Goal: Use online tool/utility: Utilize a website feature to perform a specific function

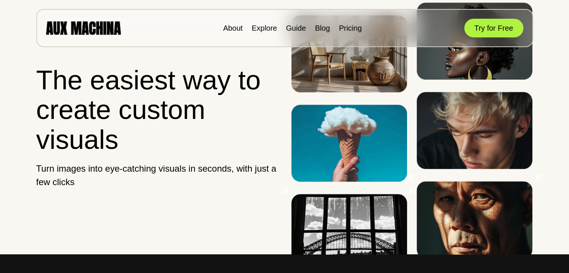
scroll to position [134, 0]
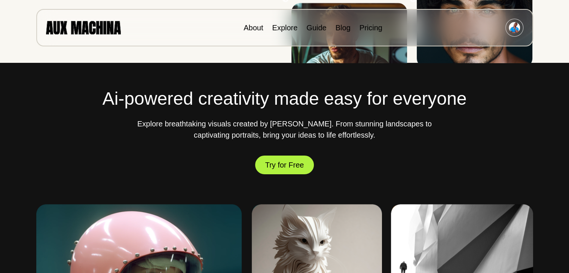
scroll to position [192, 0]
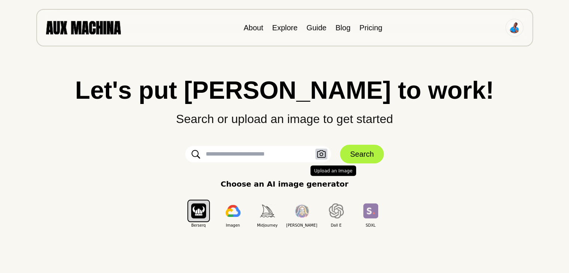
click at [320, 156] on icon "button" at bounding box center [321, 154] width 9 height 8
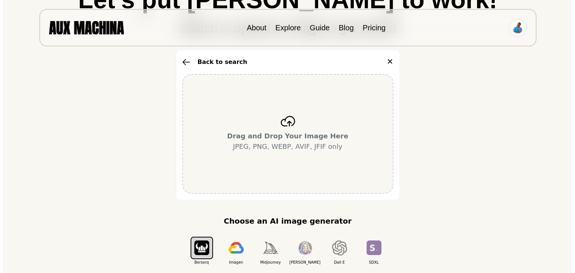
scroll to position [90, 0]
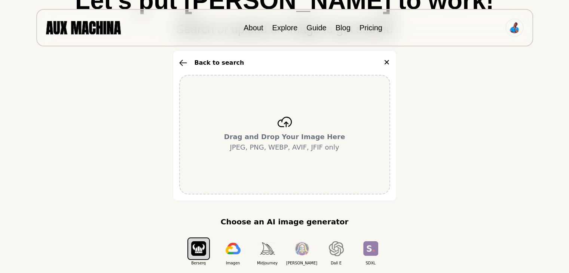
click at [288, 128] on div "Drag and Drop Your Image Here JPEG, PNG, WEBP, AVIF, JFIF only" at bounding box center [284, 135] width 211 height 120
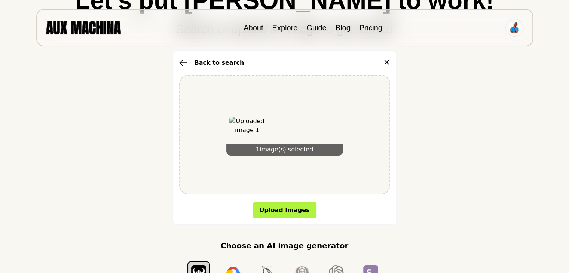
click at [387, 62] on button "✕" at bounding box center [387, 63] width 7 height 12
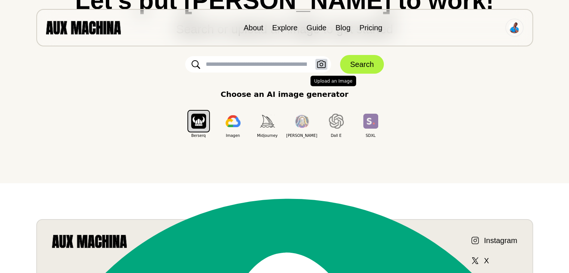
click at [323, 65] on icon "button" at bounding box center [321, 65] width 9 height 8
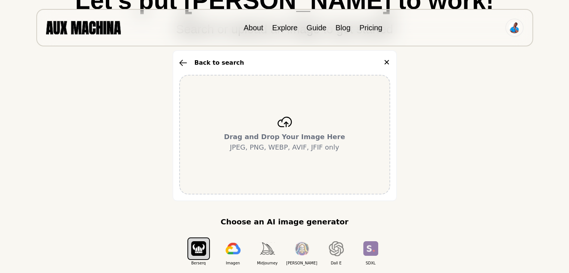
click at [250, 150] on p "Drag and Drop Your Image Here JPEG, PNG, WEBP, AVIF, JFIF only" at bounding box center [284, 142] width 121 height 21
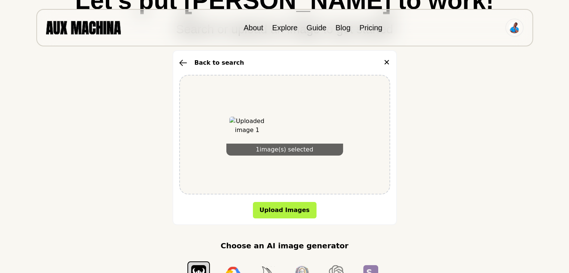
click at [386, 64] on button "✕" at bounding box center [387, 63] width 7 height 12
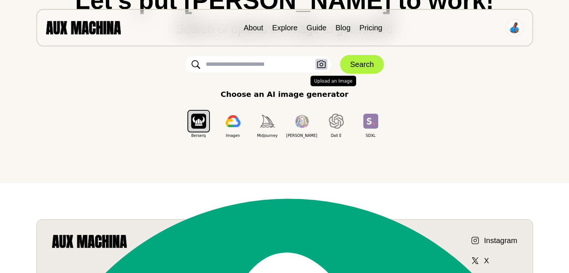
click at [322, 64] on icon "button" at bounding box center [321, 65] width 9 height 8
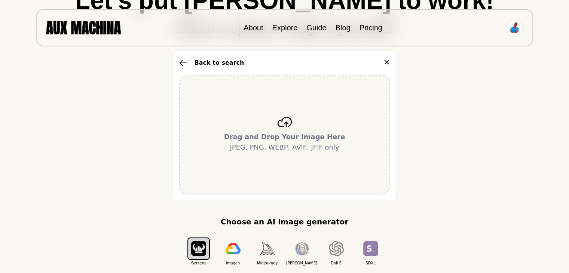
click at [286, 118] on icon at bounding box center [284, 122] width 15 height 10
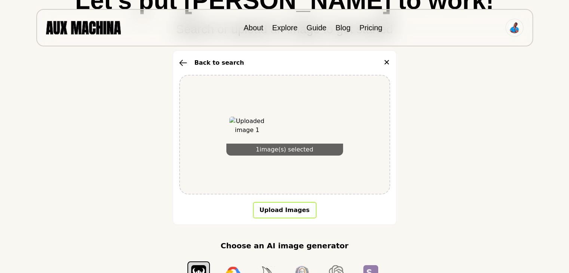
click at [291, 213] on button "Upload Images" at bounding box center [285, 210] width 64 height 16
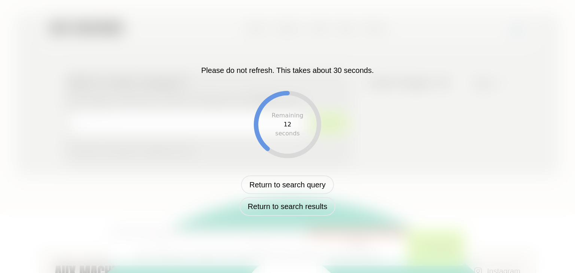
scroll to position [134, 0]
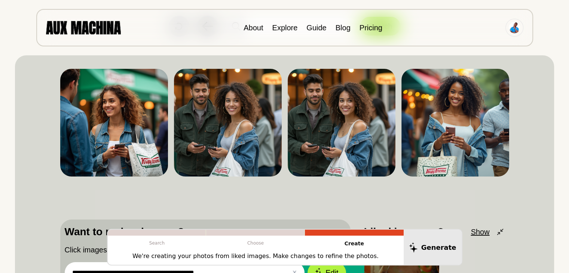
scroll to position [134, 0]
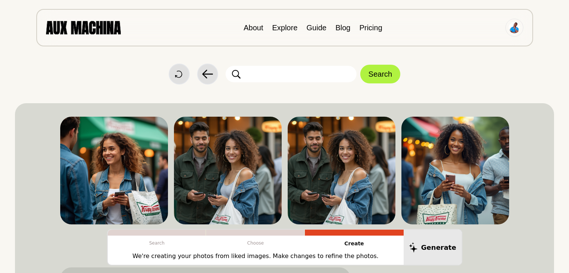
scroll to position [48, 0]
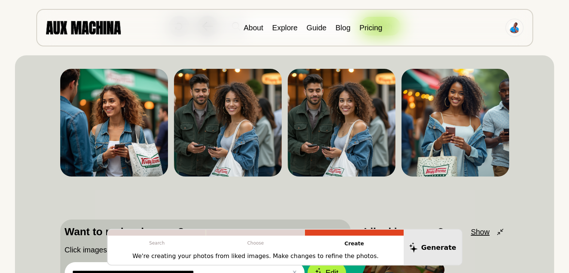
scroll to position [134, 0]
